Goal: Information Seeking & Learning: Learn about a topic

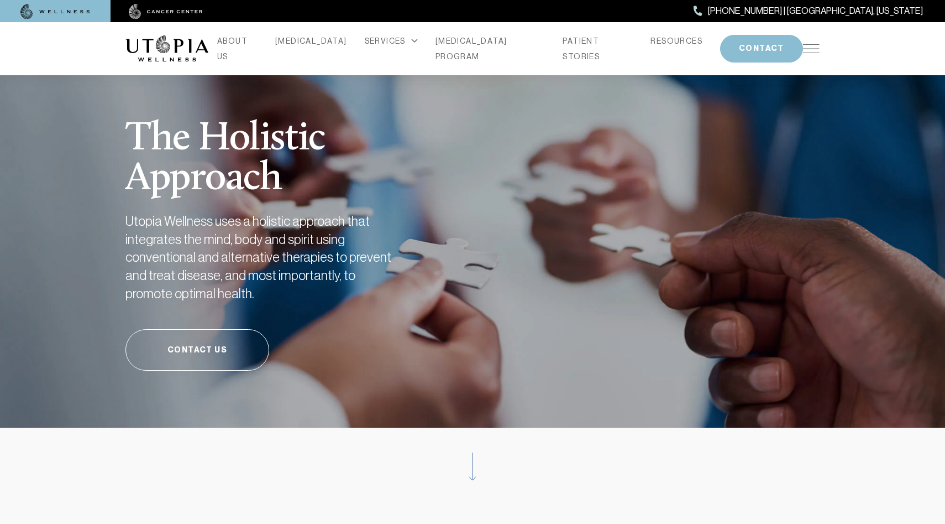
scroll to position [17, 0]
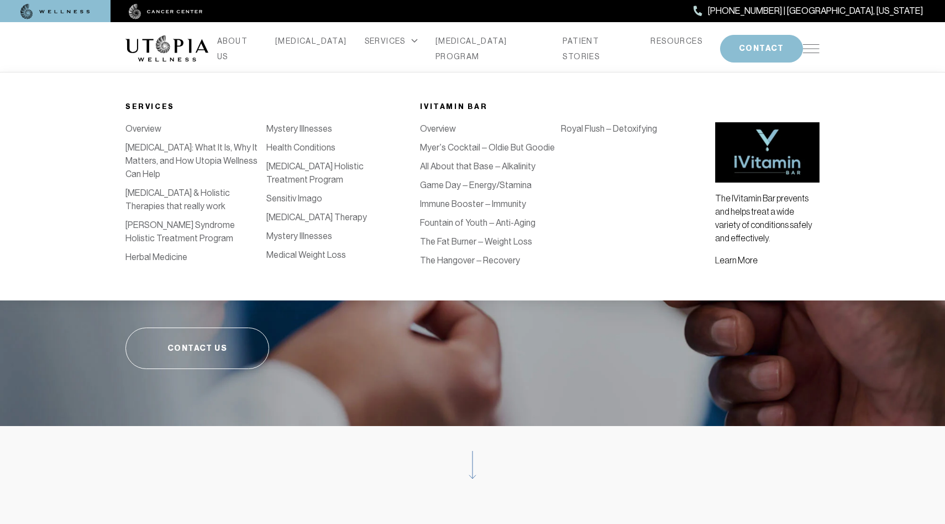
click at [288, 238] on link "Mystery Illnesses" at bounding box center [299, 236] width 66 height 11
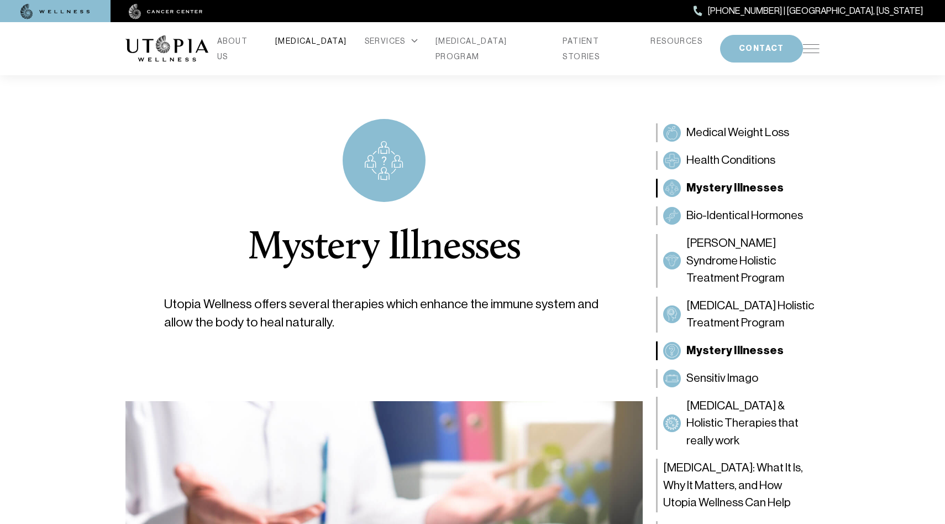
click at [326, 49] on link "[MEDICAL_DATA]" at bounding box center [311, 40] width 72 height 15
